Goal: Answer question/provide support

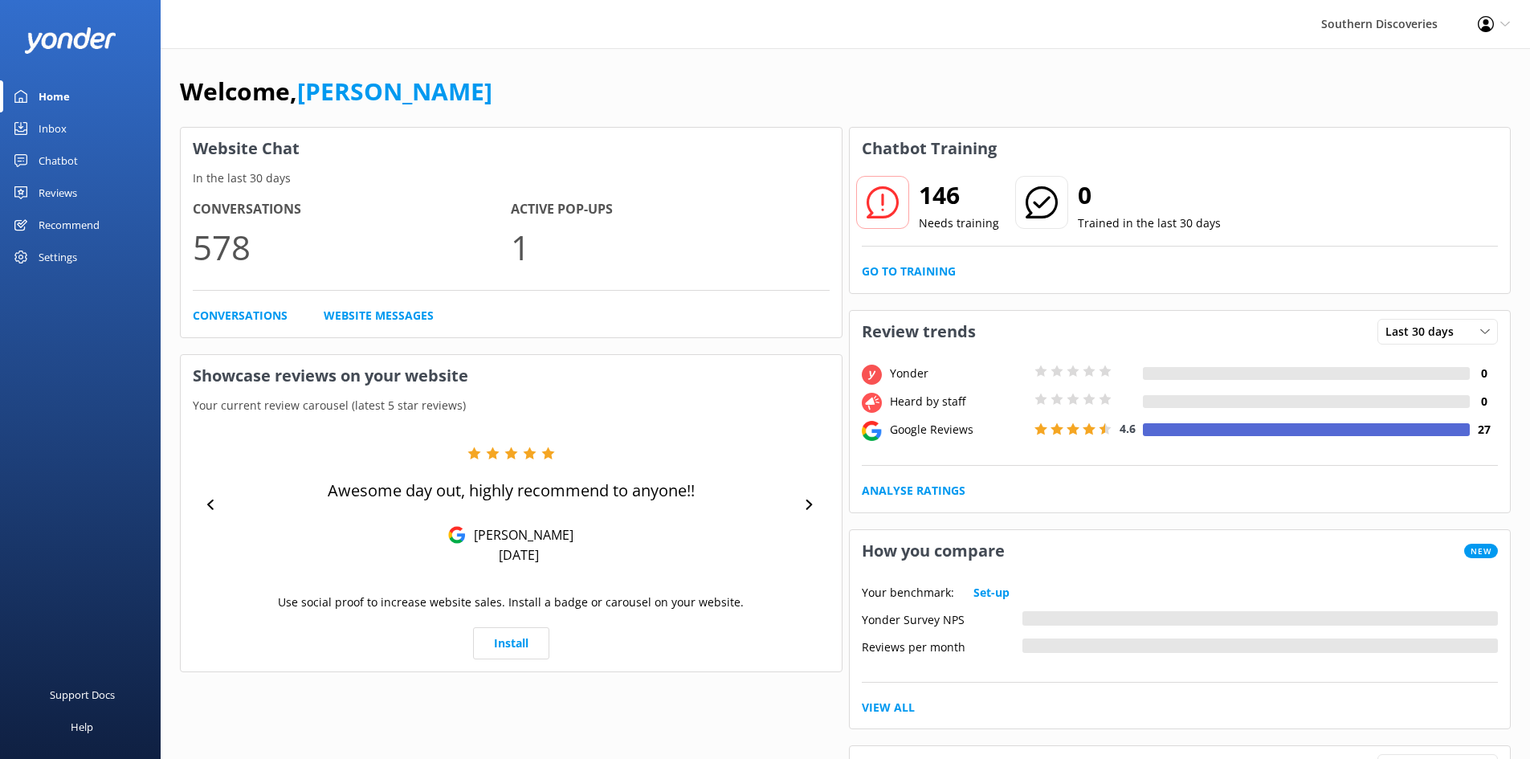
click at [61, 157] on div "Chatbot" at bounding box center [58, 161] width 39 height 32
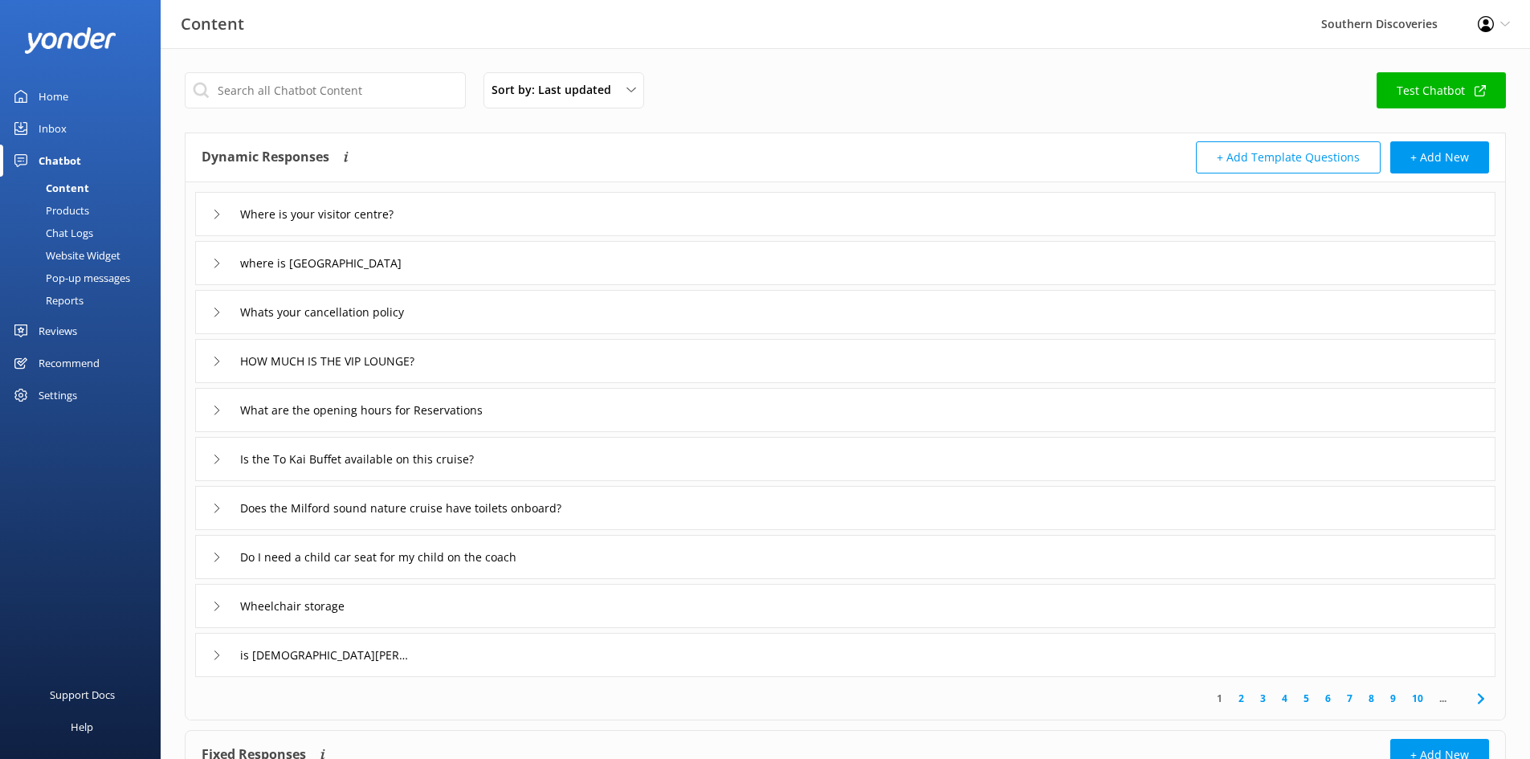
click at [61, 131] on div "Inbox" at bounding box center [53, 128] width 28 height 32
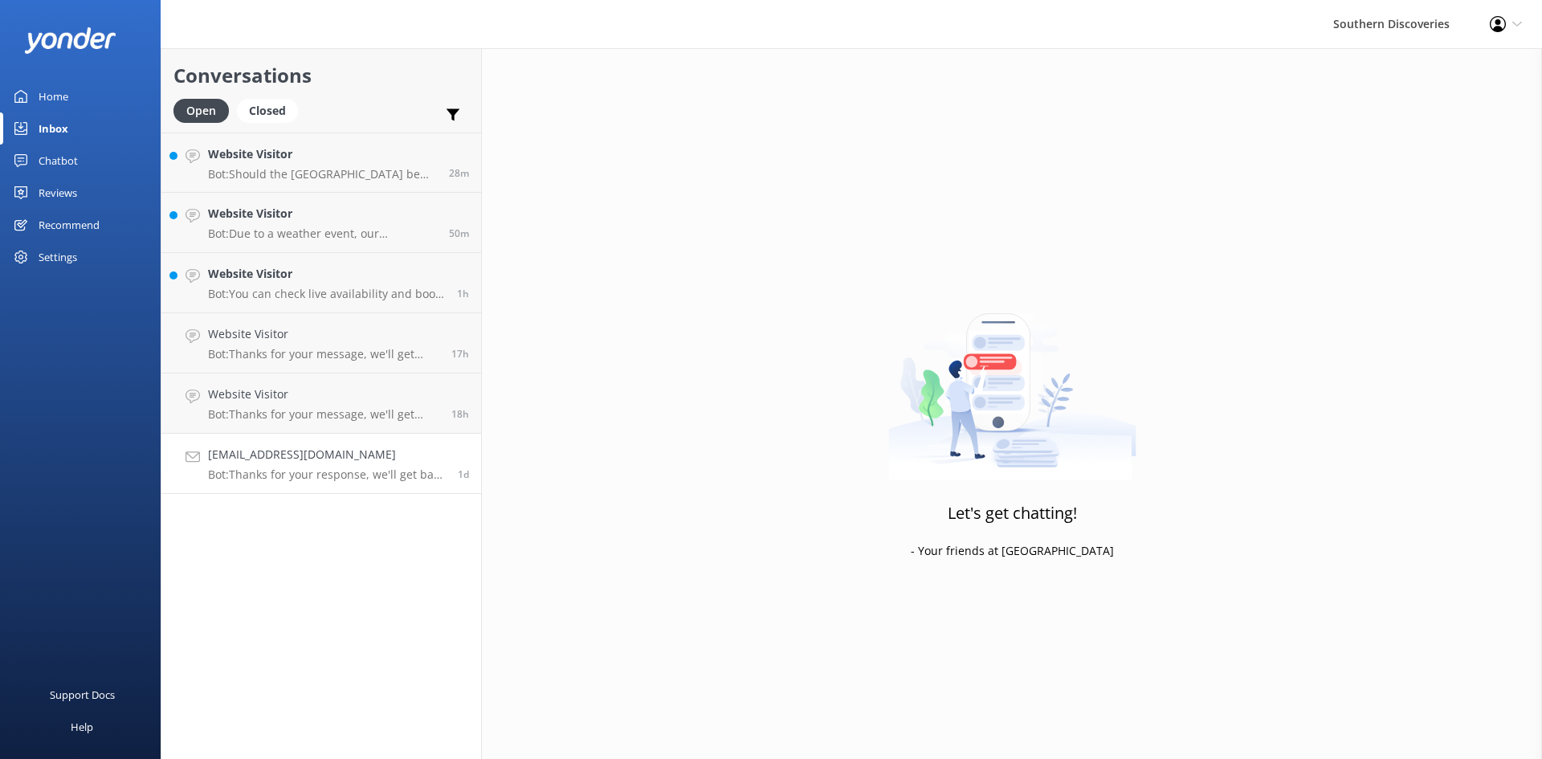
click at [342, 467] on div "[EMAIL_ADDRESS][DOMAIN_NAME] Bot: Thanks for your response, we'll get back to y…" at bounding box center [327, 463] width 238 height 35
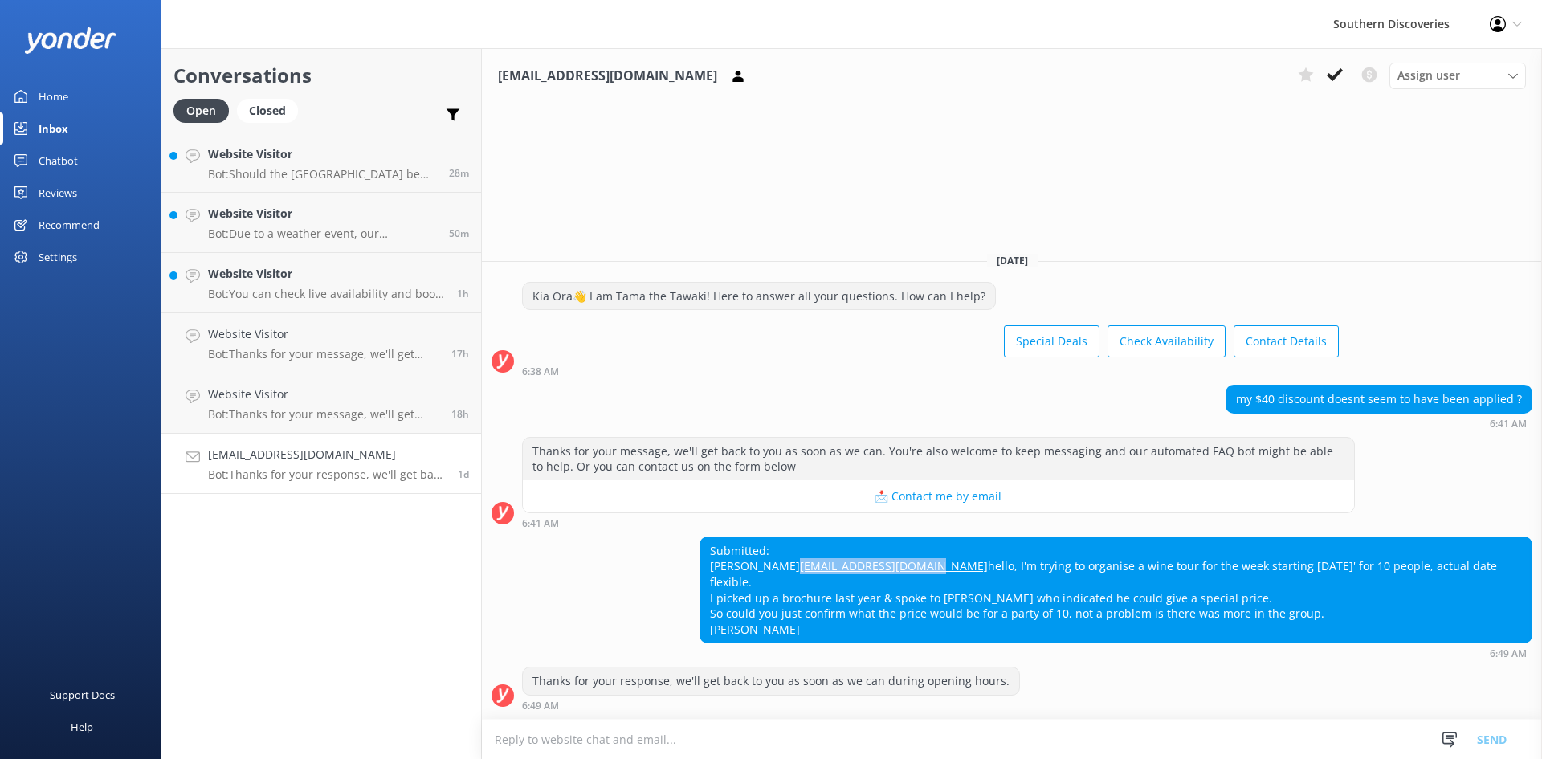
drag, startPoint x: 1078, startPoint y: 567, endPoint x: 924, endPoint y: 569, distance: 153.4
click at [924, 569] on div "Submitted: [PERSON_NAME] [EMAIL_ADDRESS][DOMAIN_NAME] hello, I'm trying to orga…" at bounding box center [1115, 590] width 831 height 106
copy link "[EMAIL_ADDRESS][DOMAIN_NAME]"
click at [1107, 567] on div "Submitted: [PERSON_NAME] [EMAIL_ADDRESS][DOMAIN_NAME] hello, I'm trying to orga…" at bounding box center [1115, 590] width 831 height 106
drag, startPoint x: 1025, startPoint y: 565, endPoint x: 911, endPoint y: 571, distance: 113.4
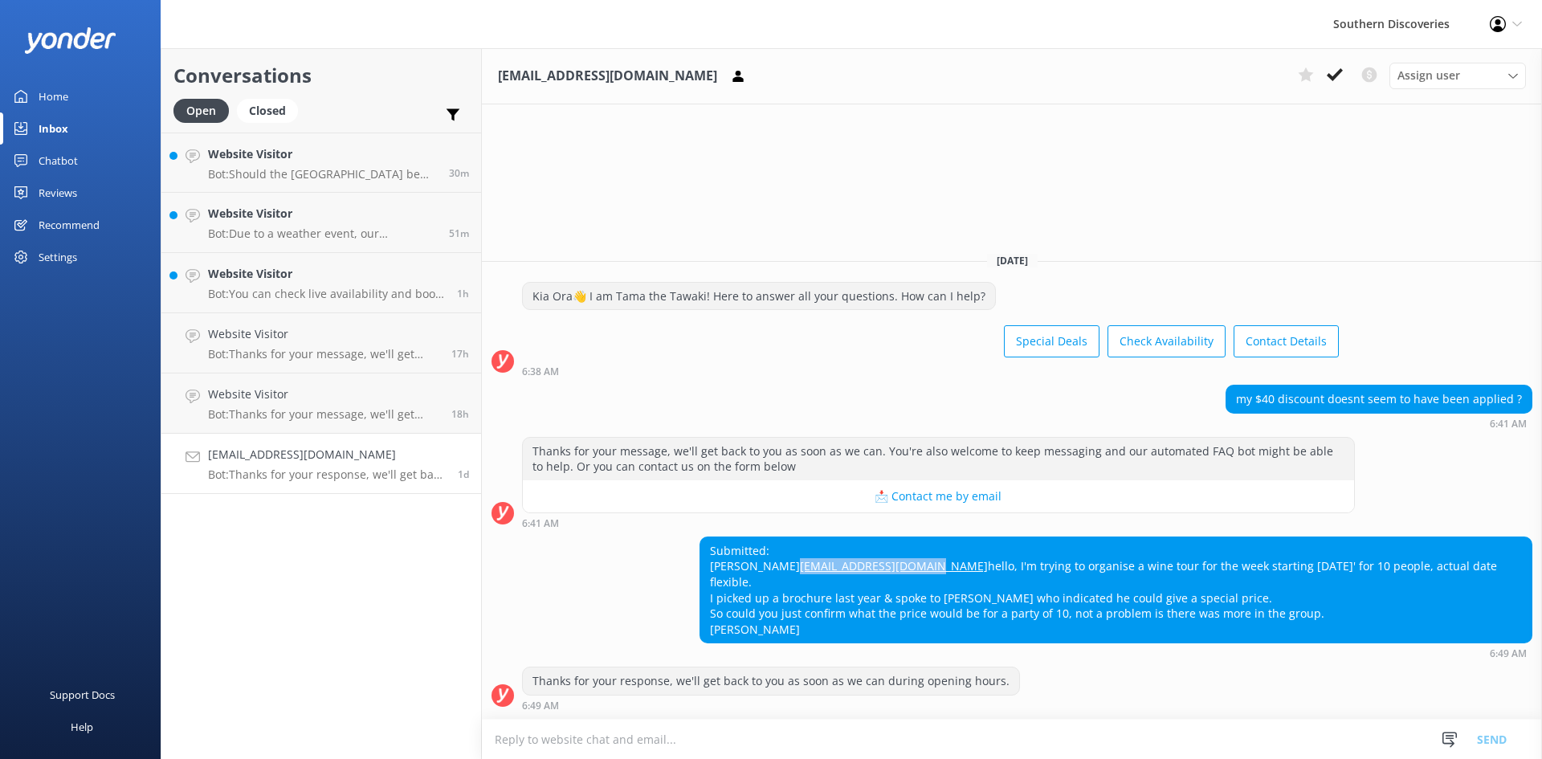
click at [911, 571] on div "Submitted: [PERSON_NAME] [EMAIL_ADDRESS][DOMAIN_NAME] hello, I'm trying to orga…" at bounding box center [1012, 597] width 1060 height 123
copy link "[EMAIL_ADDRESS][DOMAIN_NAME]"
